Goal: Information Seeking & Learning: Learn about a topic

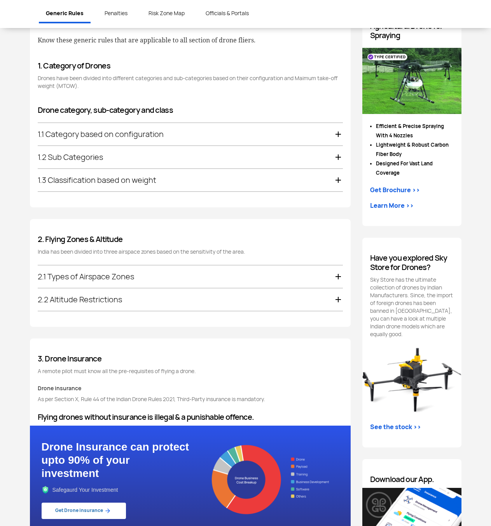
scroll to position [428, 0]
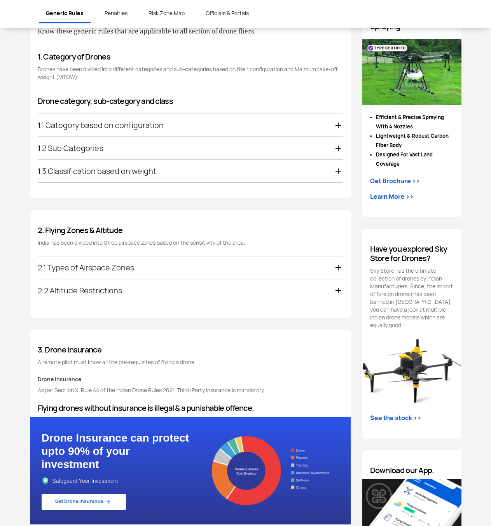
click at [112, 256] on div "2.1 Types of Airspace Zones Red Zone Highly restricted area where UAV flying ca…" at bounding box center [190, 279] width 305 height 46
click at [115, 259] on div "2.1 Types of Airspace Zones" at bounding box center [190, 267] width 305 height 23
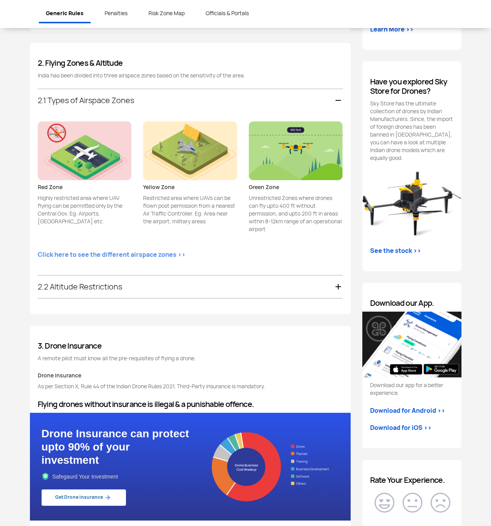
scroll to position [645, 0]
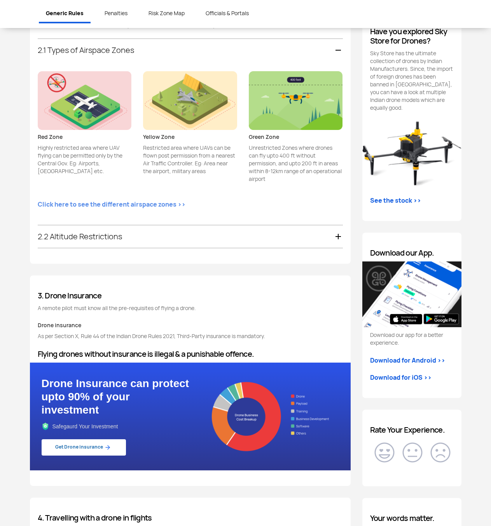
drag, startPoint x: 273, startPoint y: 180, endPoint x: 275, endPoint y: 175, distance: 5.3
click at [276, 175] on p "Unrestricted Zones where drones can fly upto 400 ft without permission, and upt…" at bounding box center [296, 163] width 94 height 39
click at [236, 245] on div "2.2 Altitude Restrictions" at bounding box center [190, 236] width 305 height 23
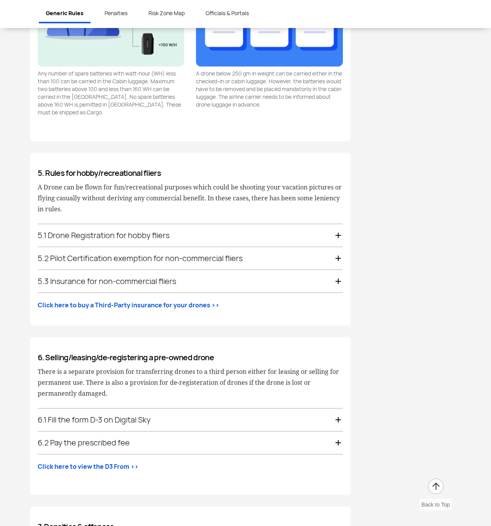
scroll to position [1678, 0]
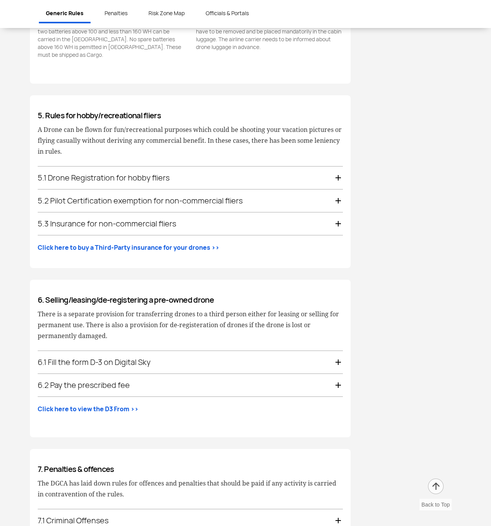
click at [305, 180] on div "5.1 Drone Registration for hobby fliers" at bounding box center [190, 177] width 305 height 23
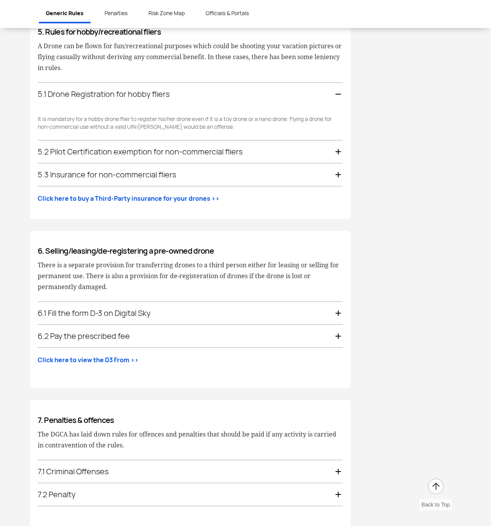
scroll to position [1367, 0]
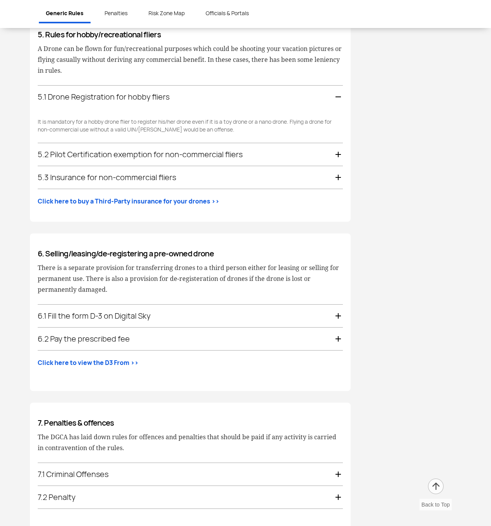
drag, startPoint x: 93, startPoint y: 123, endPoint x: 307, endPoint y: 114, distance: 214.7
click at [307, 118] on p "It is mandatory for a hobby drone flier to register his/her drone even if it is…" at bounding box center [190, 126] width 305 height 16
click at [200, 154] on div "5.2 Pilot Certification exemption for non-commercial fliers" at bounding box center [190, 154] width 305 height 23
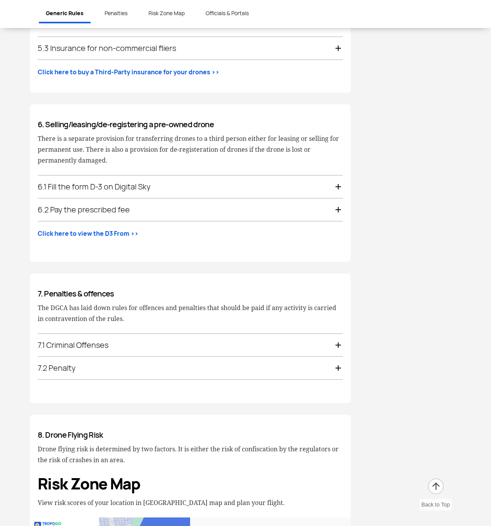
scroll to position [1507, 0]
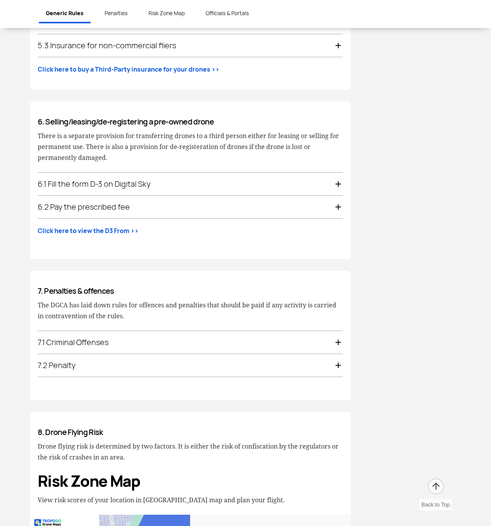
click at [168, 175] on div "6.1 Fill the form D-3 on Digital Sky" at bounding box center [190, 184] width 305 height 23
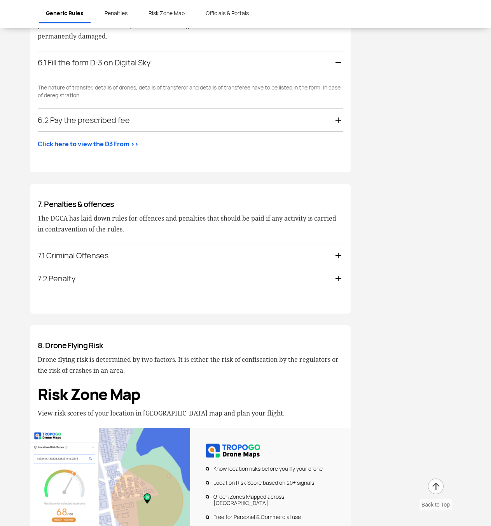
scroll to position [1591, 0]
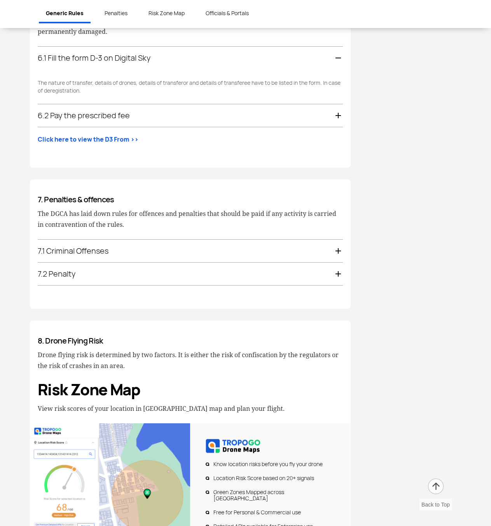
drag, startPoint x: 110, startPoint y: 77, endPoint x: 189, endPoint y: 78, distance: 78.5
click at [189, 79] on p "The nature of transfer, details of drones, details of transferor and details of…" at bounding box center [190, 87] width 305 height 16
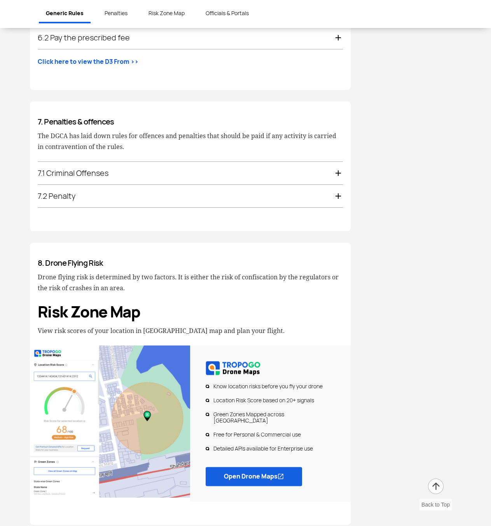
click at [110, 174] on div "7.1 Criminal Offenses" at bounding box center [190, 173] width 305 height 23
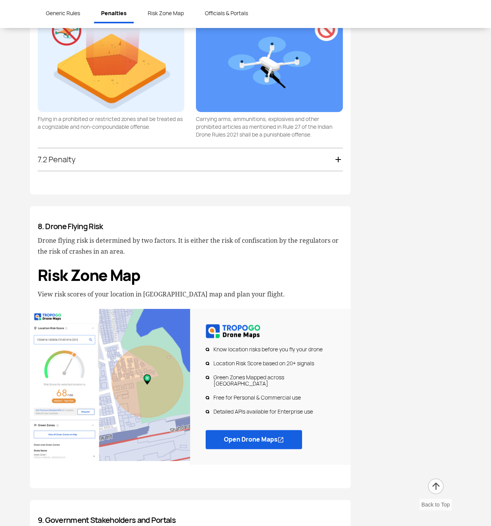
scroll to position [1826, 0]
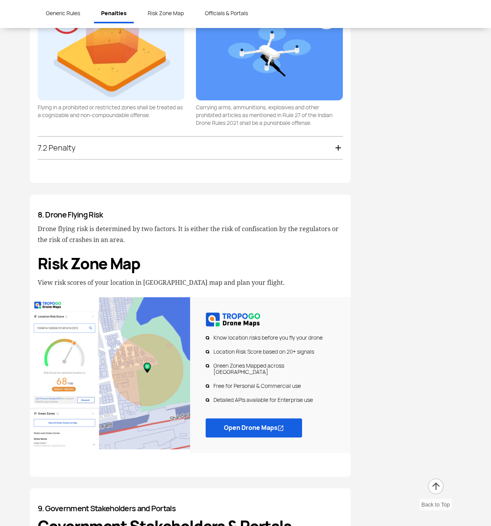
click at [176, 137] on div "7.2 Penalty" at bounding box center [190, 147] width 305 height 23
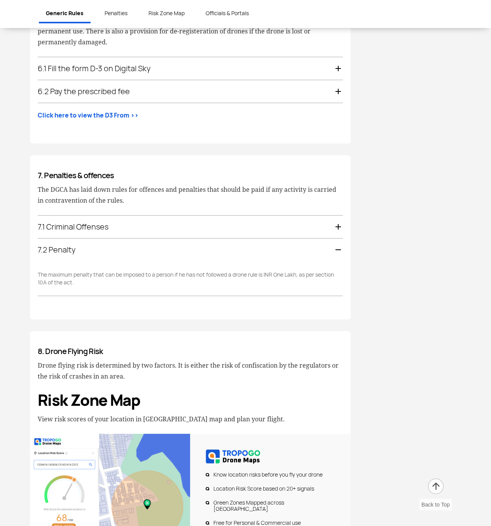
scroll to position [1577, 0]
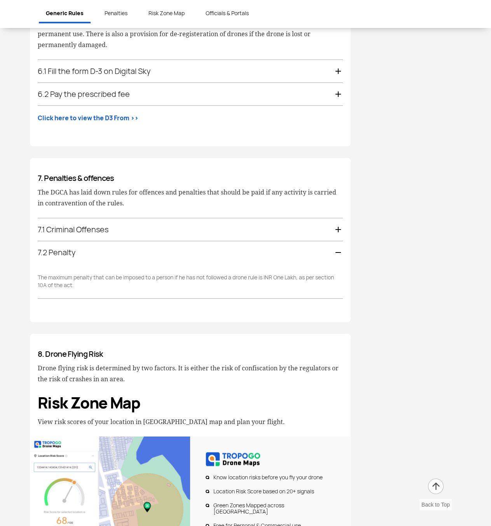
click at [252, 218] on div "7.1 Criminal Offenses" at bounding box center [190, 229] width 305 height 23
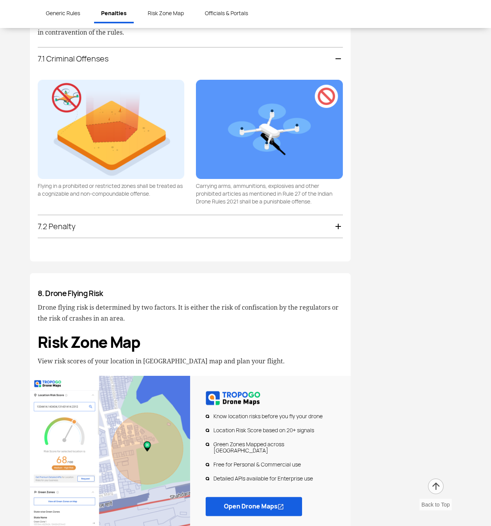
scroll to position [1749, 0]
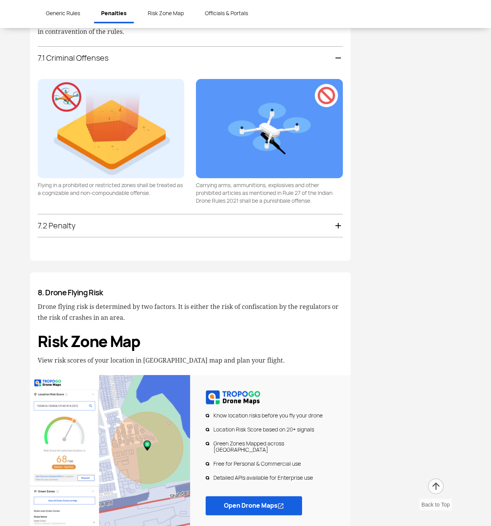
drag, startPoint x: 157, startPoint y: 186, endPoint x: 65, endPoint y: 182, distance: 91.8
click at [65, 182] on p "Flying in a prohibited or restricted zones shall be treated as a cognizable and…" at bounding box center [111, 189] width 147 height 16
click at [58, 187] on p "Flying in a prohibited or restricted zones shall be treated as a cognizable and…" at bounding box center [111, 189] width 147 height 16
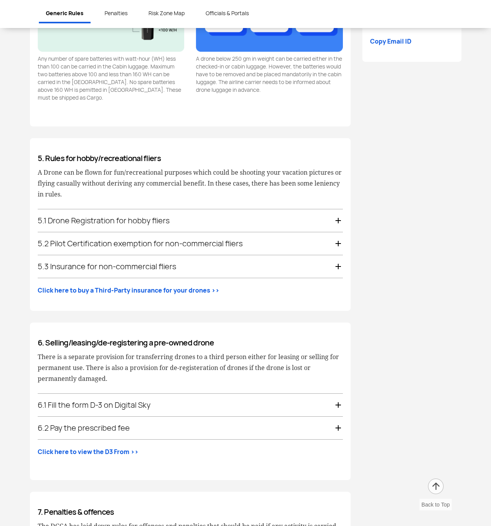
scroll to position [1243, 0]
click at [362, 84] on div at bounding box center [245, 505] width 443 height 2690
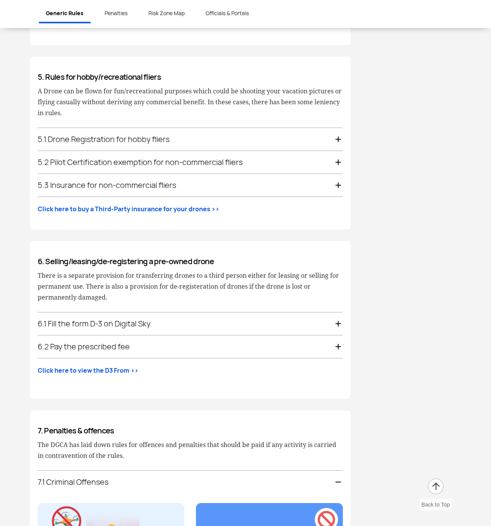
scroll to position [1399, 0]
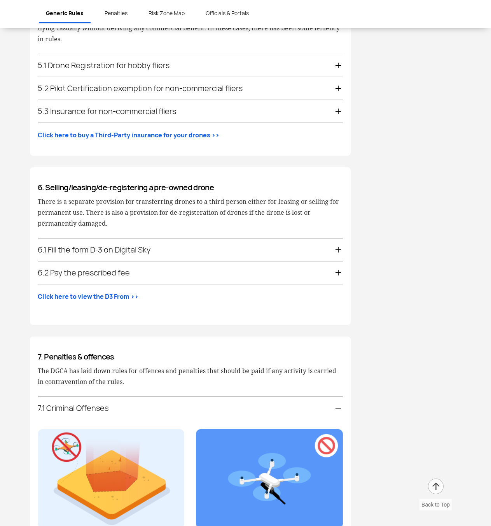
click at [181, 243] on div "6.1 Fill the form D-3 on Digital Sky" at bounding box center [190, 249] width 305 height 23
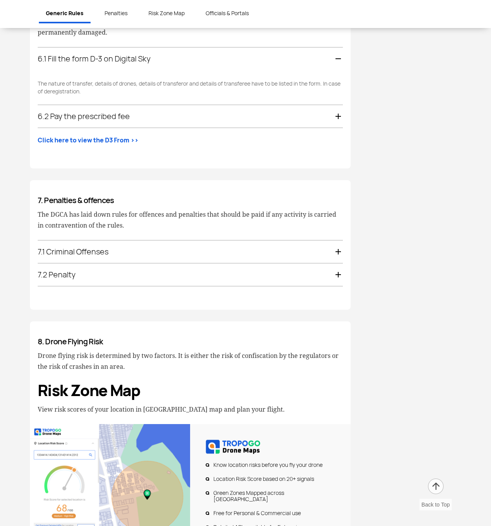
scroll to position [1591, 0]
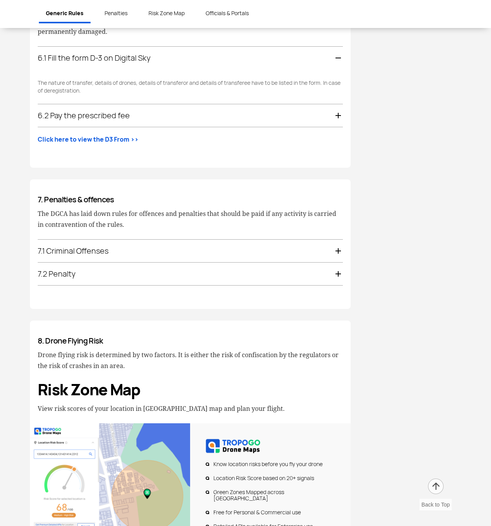
click at [116, 112] on div "6.2 Pay the prescribed fee" at bounding box center [190, 115] width 305 height 23
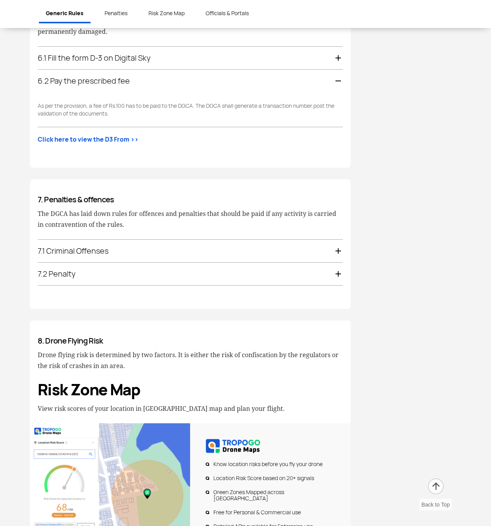
scroll to position [1613, 0]
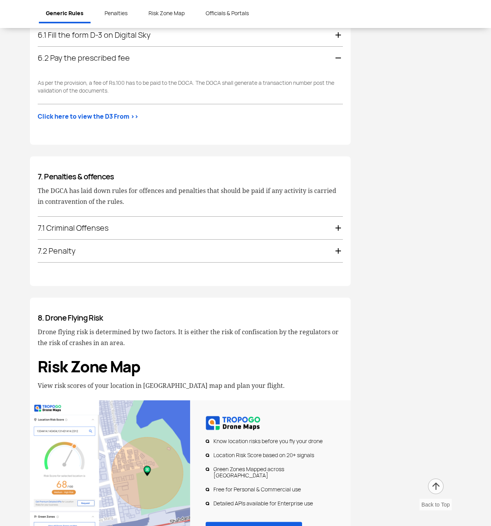
drag, startPoint x: 191, startPoint y: 79, endPoint x: 43, endPoint y: 85, distance: 148.2
click at [43, 85] on p "As per the provision, a fee of Rs.100 has to be paid to the DGCA. The DGCA shal…" at bounding box center [190, 87] width 305 height 16
click at [67, 239] on div "7.2 Penalty" at bounding box center [190, 250] width 305 height 23
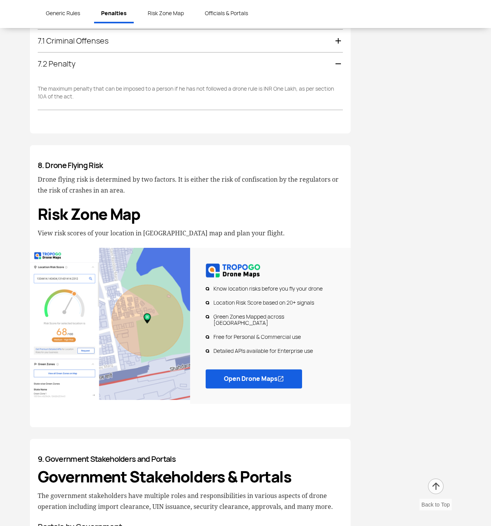
scroll to position [1772, 0]
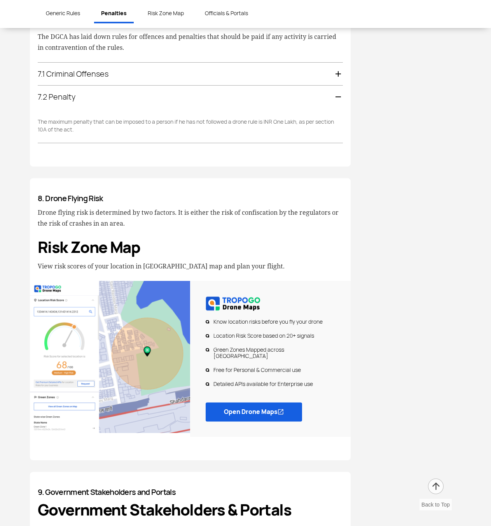
click at [80, 72] on div "7.1 Criminal Offenses" at bounding box center [190, 74] width 305 height 23
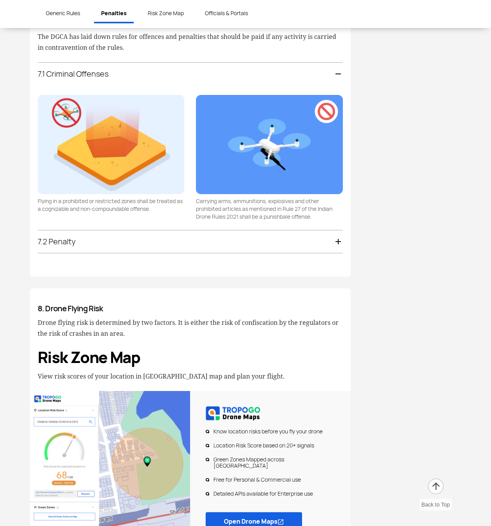
scroll to position [1749, 0]
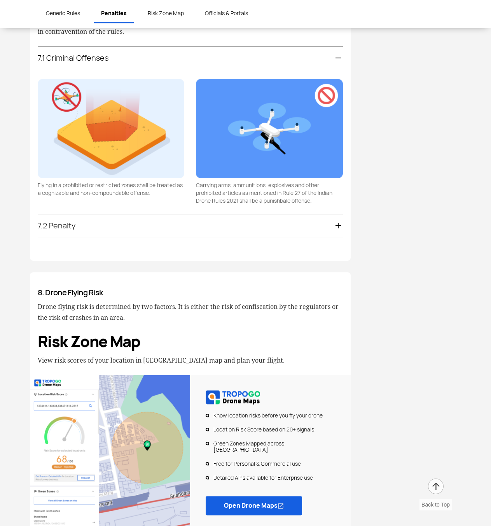
click at [226, 192] on p "Carrying arms, ammunitions, explosives and other prohibited articles as mention…" at bounding box center [269, 192] width 147 height 23
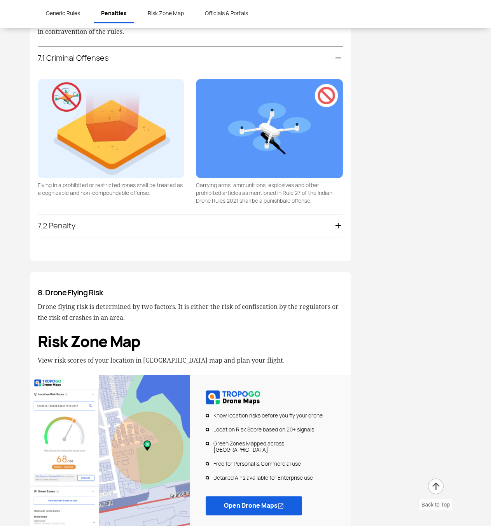
click at [226, 192] on p "Carrying arms, ammunitions, explosives and other prohibited articles as mention…" at bounding box center [269, 192] width 147 height 23
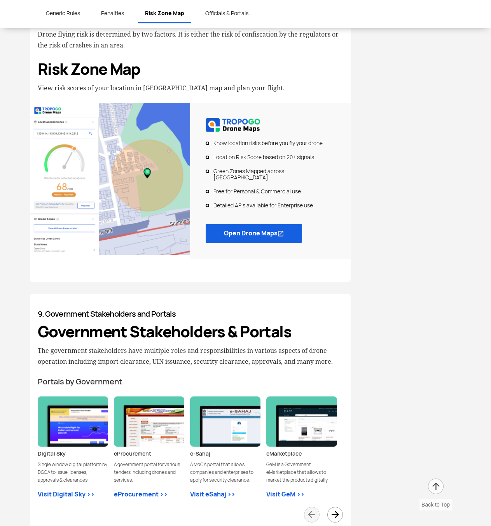
scroll to position [1710, 0]
